Goal: Task Accomplishment & Management: Manage account settings

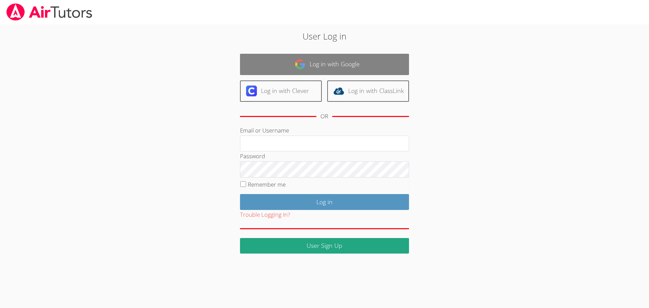
click at [281, 66] on link "Log in with Google" at bounding box center [324, 64] width 169 height 21
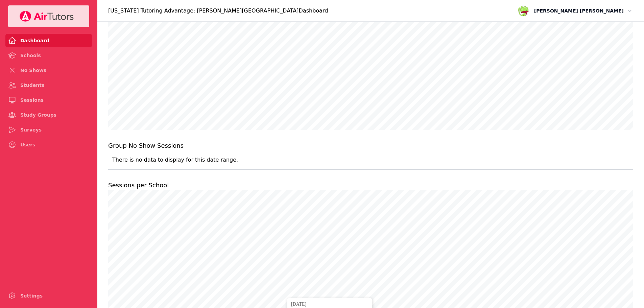
scroll to position [304, 0]
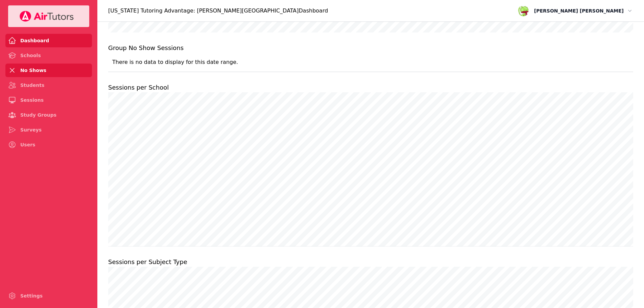
click at [36, 73] on link "No Shows" at bounding box center [48, 71] width 87 height 14
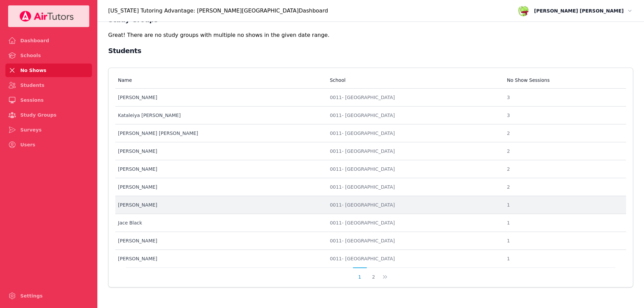
scroll to position [58, 0]
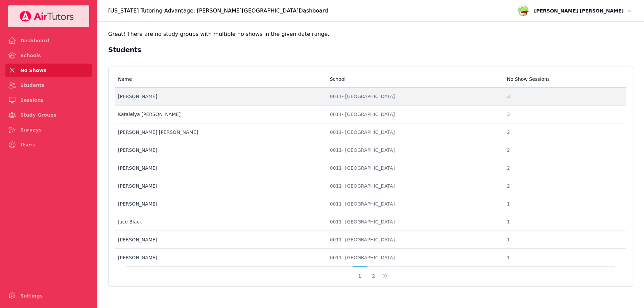
click at [144, 97] on div "Malachi Hernandez" at bounding box center [220, 96] width 204 height 7
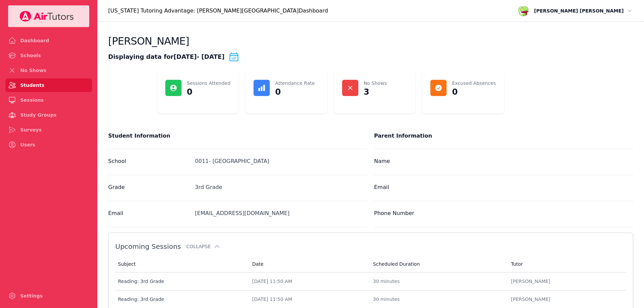
click at [32, 82] on link "Students" at bounding box center [48, 85] width 87 height 14
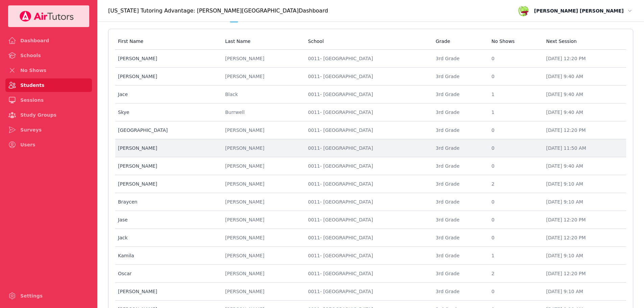
scroll to position [33, 0]
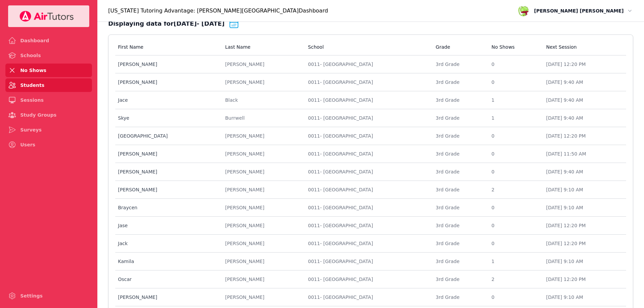
click at [23, 74] on link "No Shows" at bounding box center [48, 71] width 87 height 14
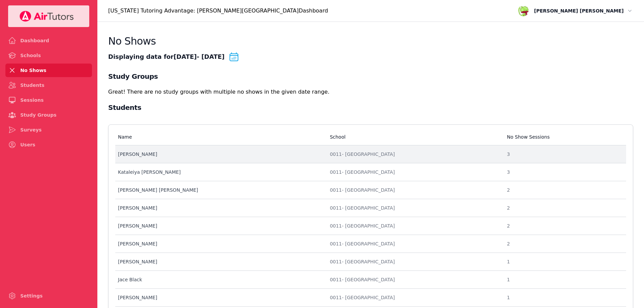
click at [133, 155] on div "Malachi Hernandez" at bounding box center [220, 154] width 204 height 7
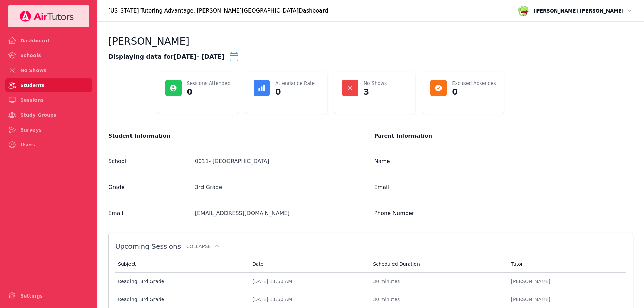
scroll to position [34, 0]
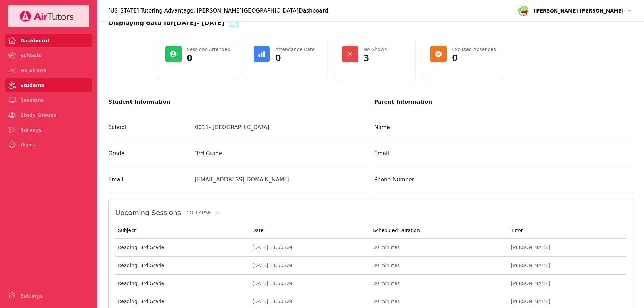
click at [26, 42] on link "Dashboard" at bounding box center [48, 41] width 87 height 14
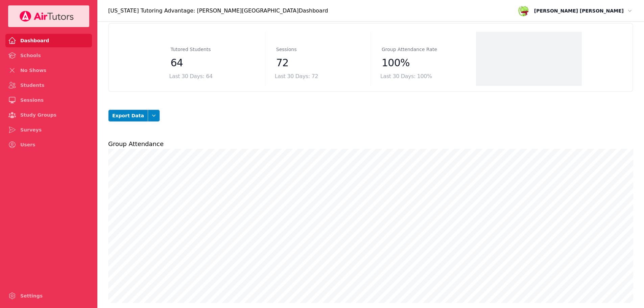
click at [628, 9] on icon "button" at bounding box center [629, 10] width 7 height 7
click at [602, 39] on button "Logout" at bounding box center [611, 38] width 43 height 11
